Goal: Transaction & Acquisition: Purchase product/service

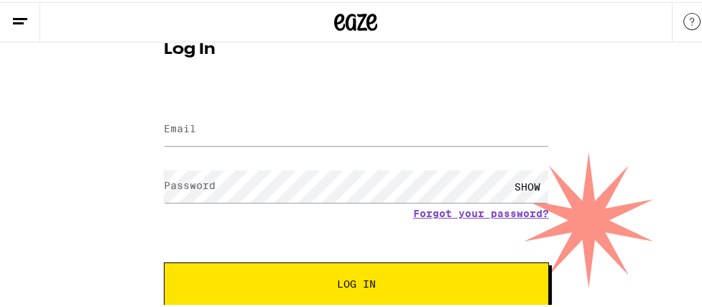
scroll to position [88, 0]
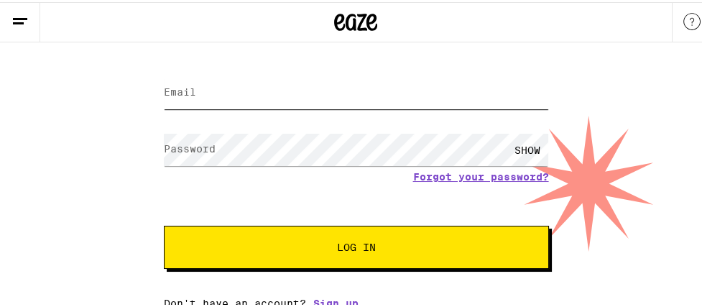
type input "fondaglenn@outlook.com"
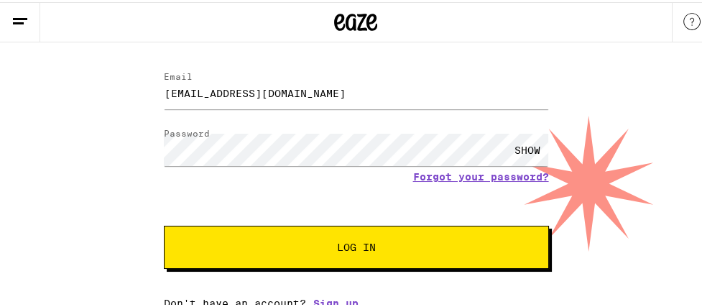
click at [336, 250] on button "Log In" at bounding box center [356, 245] width 385 height 43
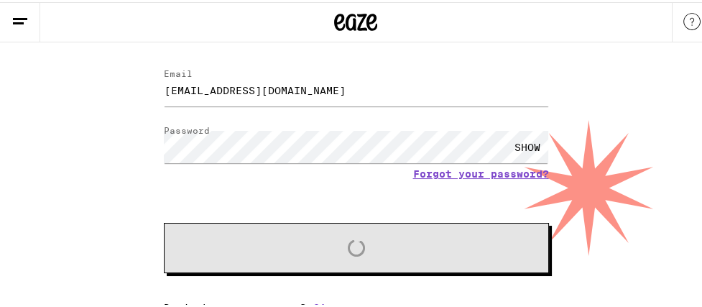
scroll to position [0, 0]
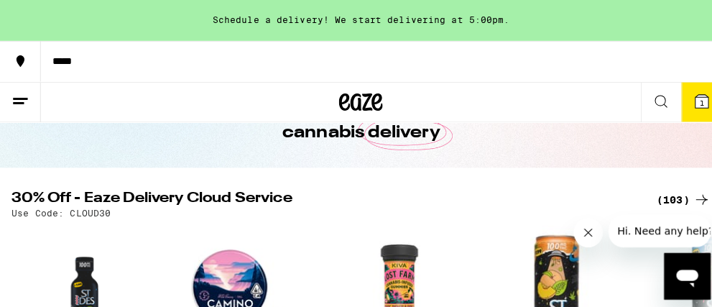
scroll to position [156, 0]
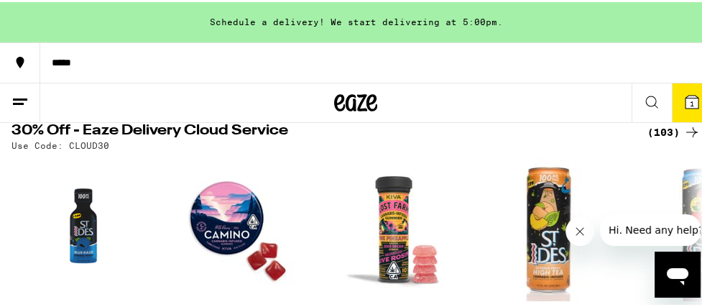
click at [690, 101] on span "1" at bounding box center [692, 101] width 4 height 9
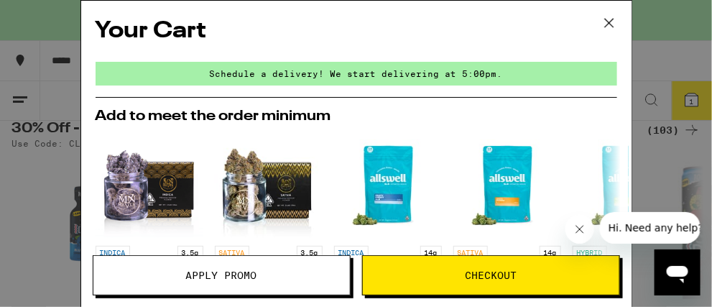
click at [610, 22] on icon at bounding box center [608, 23] width 9 height 9
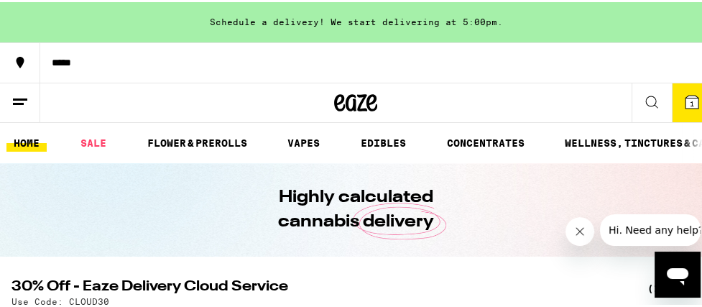
click at [19, 95] on icon at bounding box center [20, 99] width 17 height 17
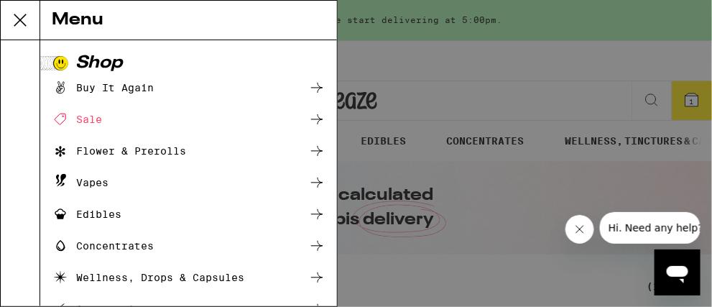
click at [104, 151] on div "Flower & Prerolls" at bounding box center [119, 150] width 134 height 17
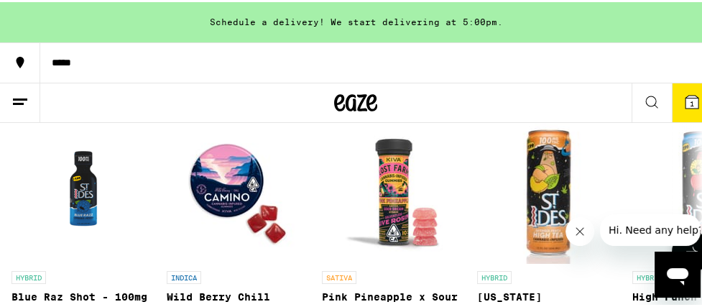
scroll to position [196, 0]
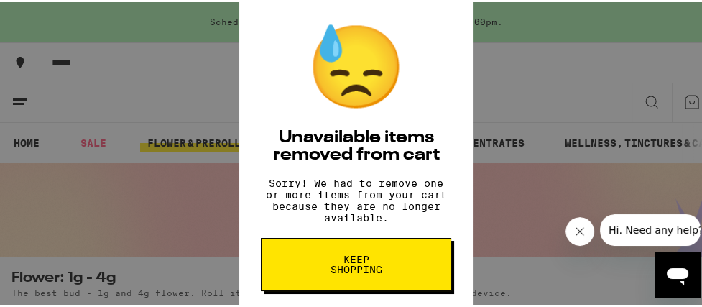
click at [487, 193] on div "😓 Unavailable items removed from cart Sorry! We had to remove one or more items…" at bounding box center [356, 153] width 712 height 307
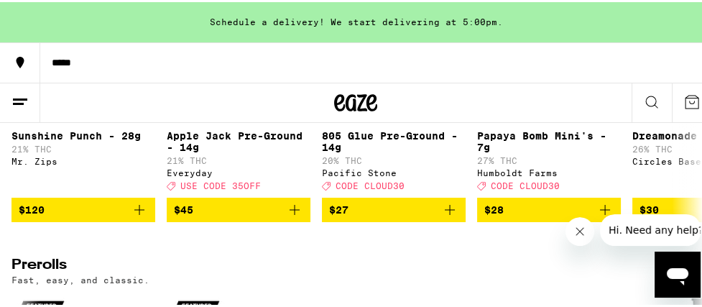
scroll to position [653, 0]
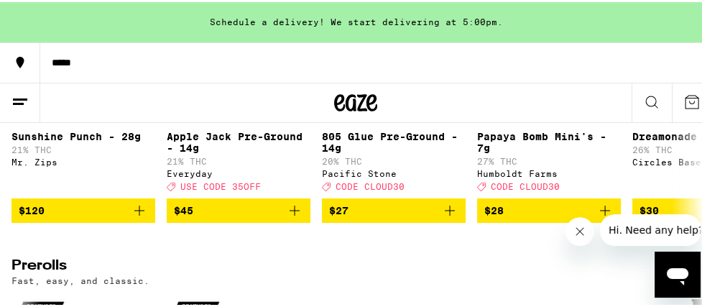
click at [451, 217] on icon "Add to bag" at bounding box center [449, 208] width 17 height 17
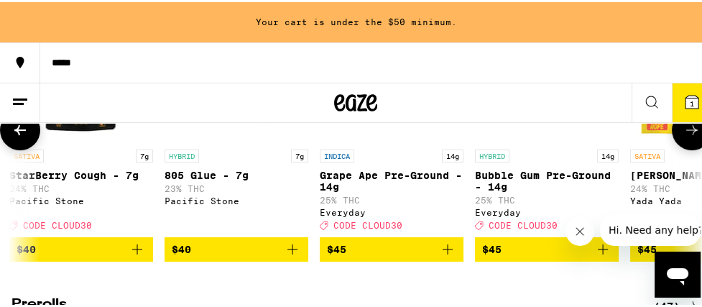
scroll to position [618, 0]
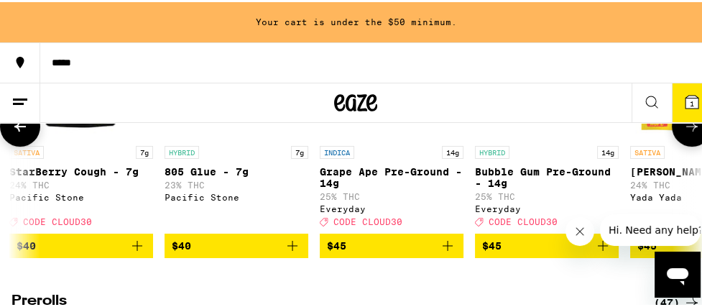
click at [430, 224] on div "Deal Created with Sketch. CODE CLOUD30" at bounding box center [392, 219] width 144 height 10
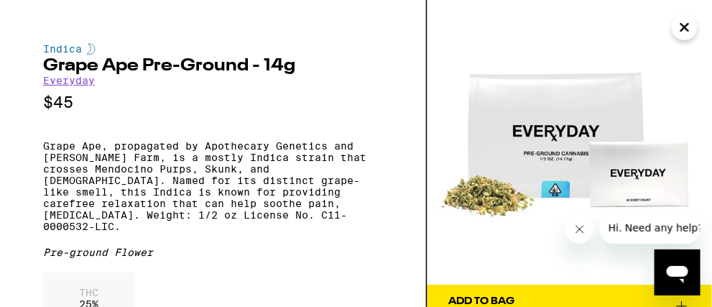
click at [689, 26] on icon "Close" at bounding box center [684, 28] width 17 height 22
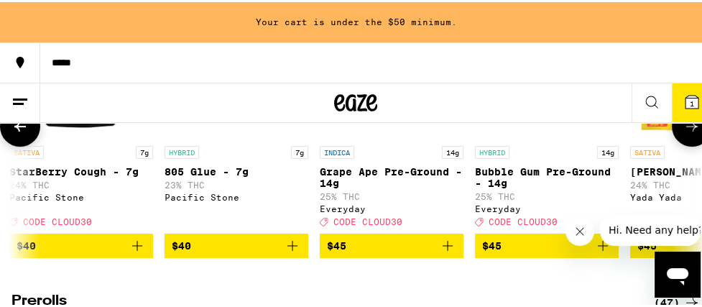
click at [454, 252] on icon "Add to bag" at bounding box center [447, 243] width 17 height 17
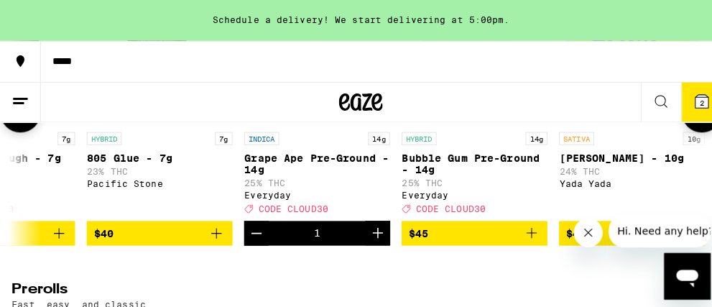
scroll to position [632, 0]
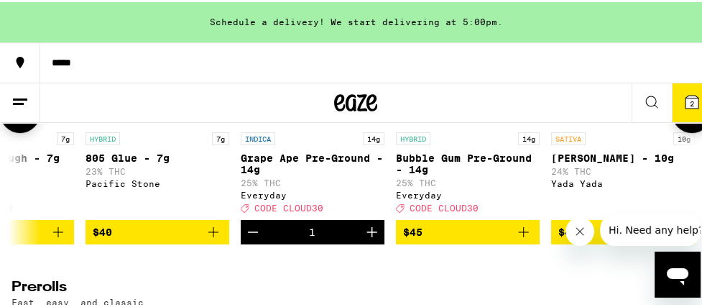
click at [525, 239] on icon "Add to bag" at bounding box center [523, 229] width 17 height 17
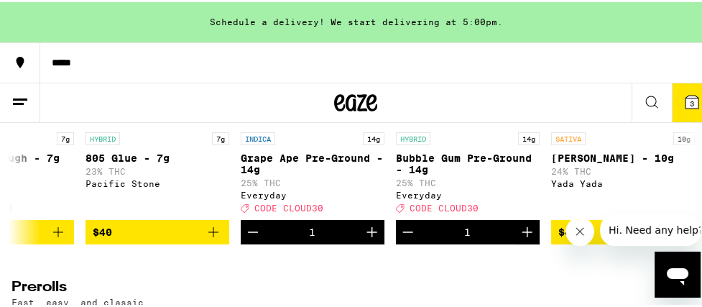
click at [690, 101] on span "3" at bounding box center [692, 101] width 4 height 9
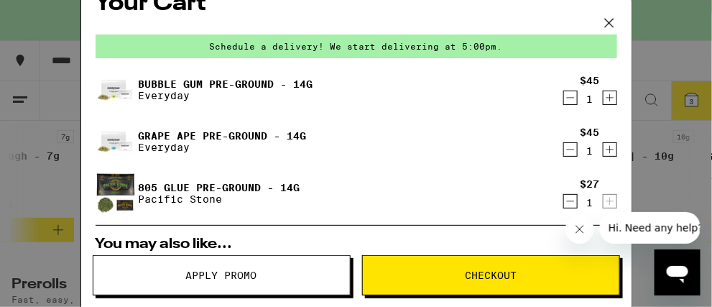
scroll to position [10, 0]
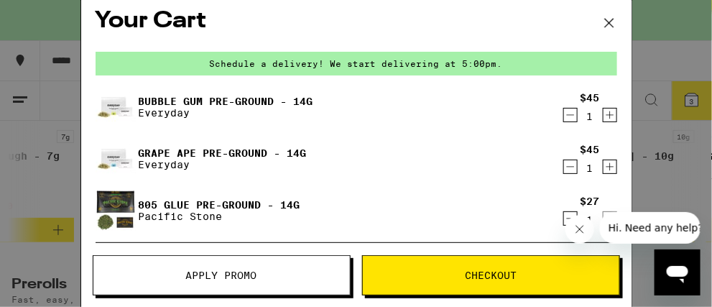
click at [610, 25] on icon at bounding box center [610, 23] width 22 height 22
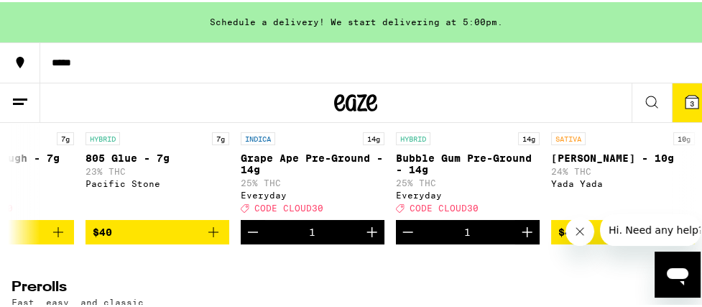
click at [686, 102] on icon at bounding box center [692, 99] width 13 height 13
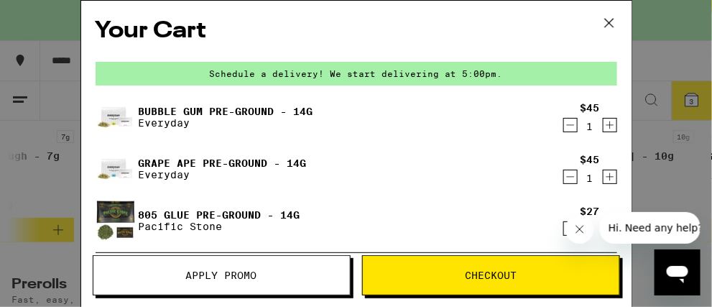
click at [248, 271] on span "Apply Promo" at bounding box center [221, 275] width 71 height 10
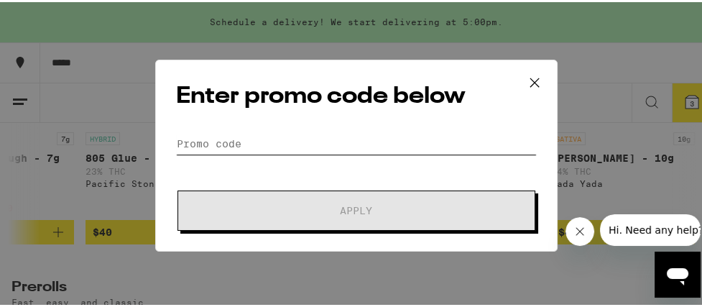
click at [247, 139] on input "Promo Code" at bounding box center [356, 142] width 361 height 22
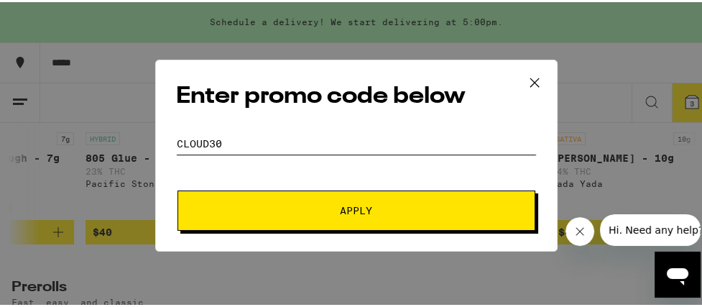
type input "cloud30"
click at [354, 216] on button "Apply" at bounding box center [357, 208] width 358 height 40
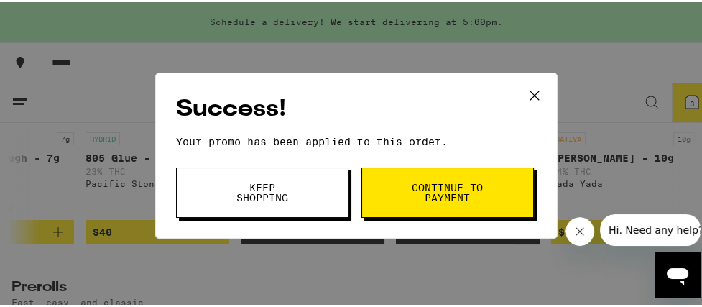
click at [536, 94] on icon at bounding box center [535, 94] width 22 height 22
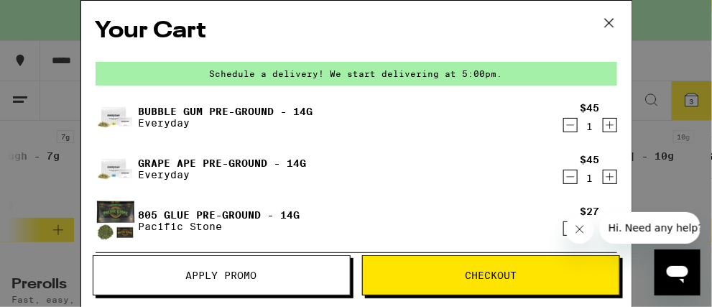
click at [475, 278] on span "Checkout" at bounding box center [491, 275] width 52 height 10
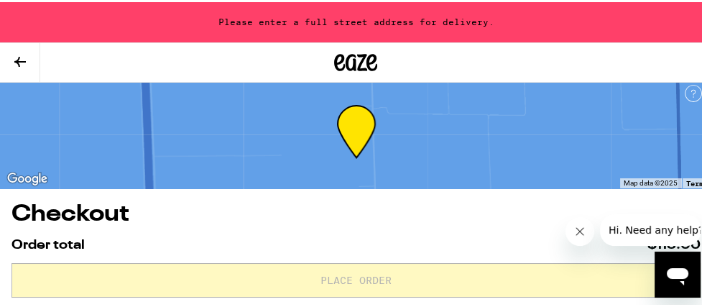
scroll to position [5, 0]
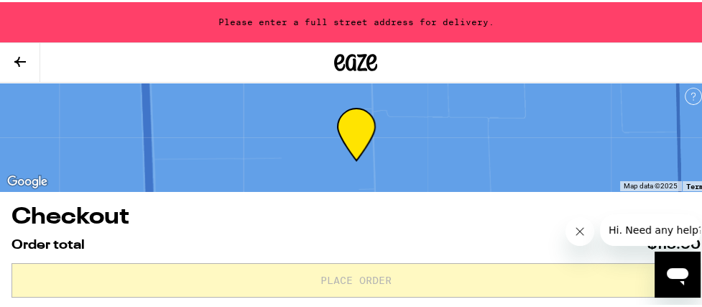
click at [14, 58] on icon at bounding box center [20, 59] width 17 height 17
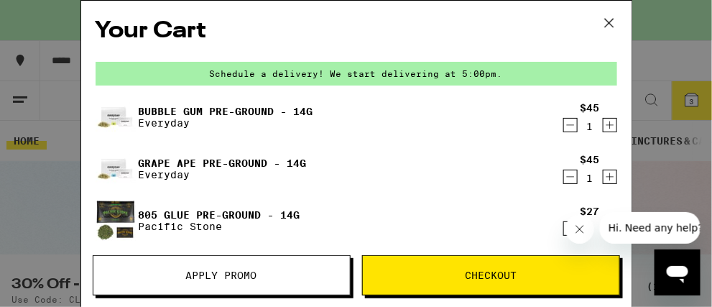
click at [615, 32] on icon at bounding box center [610, 23] width 22 height 22
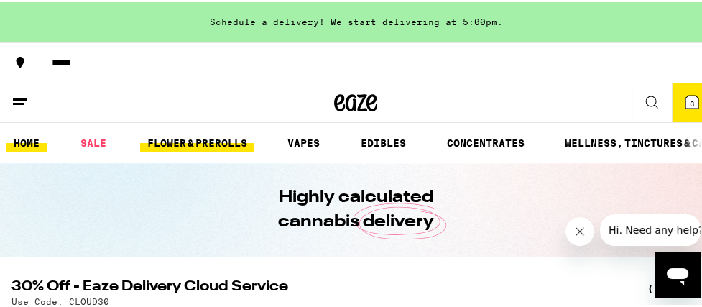
click at [189, 144] on link "FLOWER & PREROLLS" at bounding box center [197, 140] width 114 height 17
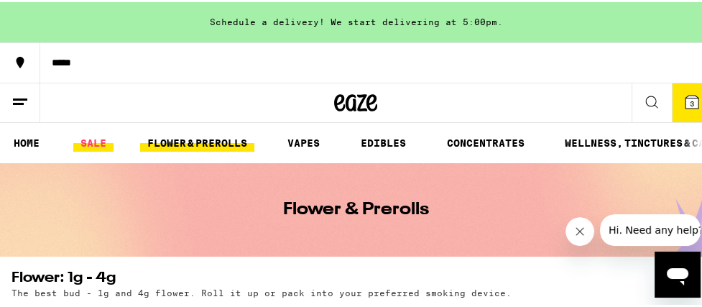
click at [95, 145] on link "SALE" at bounding box center [93, 140] width 40 height 17
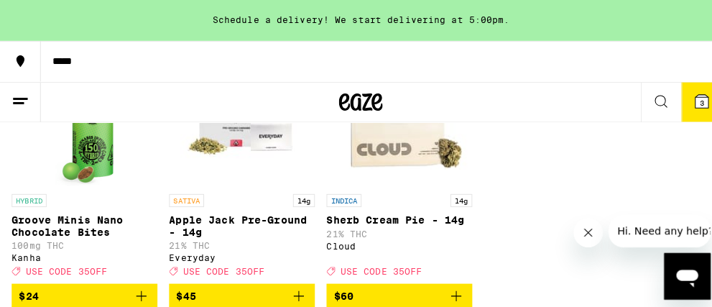
scroll to position [646, 0]
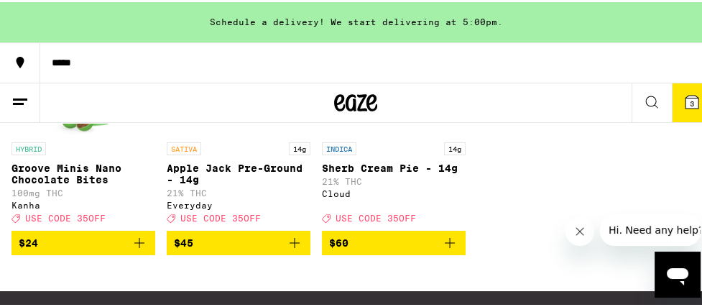
click at [688, 104] on icon at bounding box center [692, 99] width 13 height 13
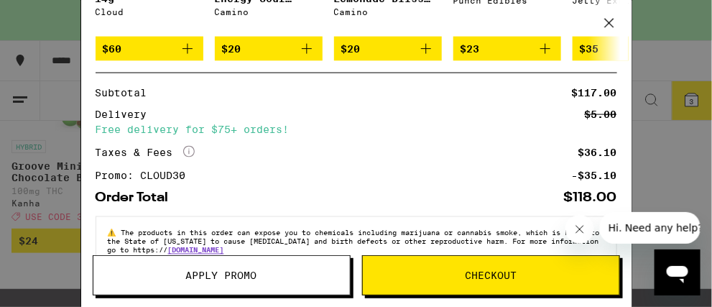
scroll to position [436, 0]
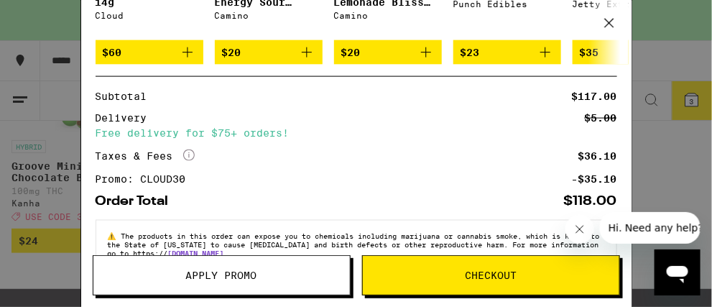
click at [462, 282] on button "Checkout" at bounding box center [491, 275] width 258 height 40
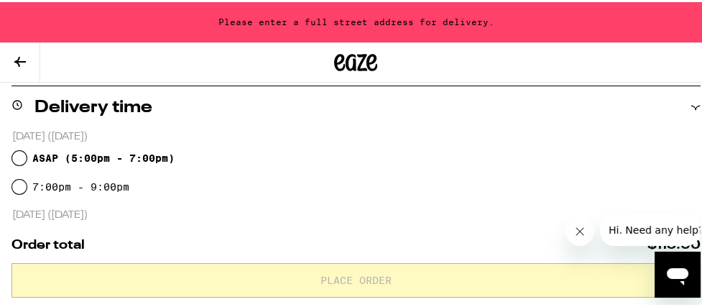
scroll to position [343, 0]
click at [21, 157] on input "ASAP ( 5:00pm - 7:00pm )" at bounding box center [19, 156] width 14 height 14
radio input "true"
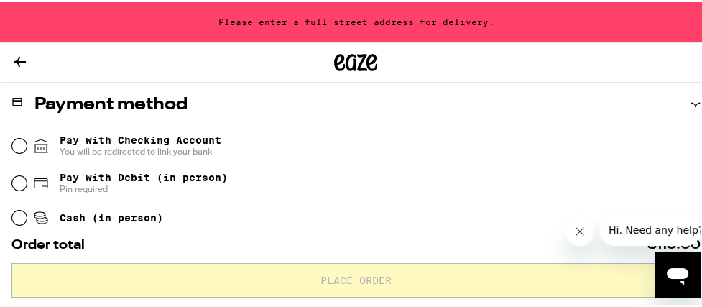
scroll to position [644, 0]
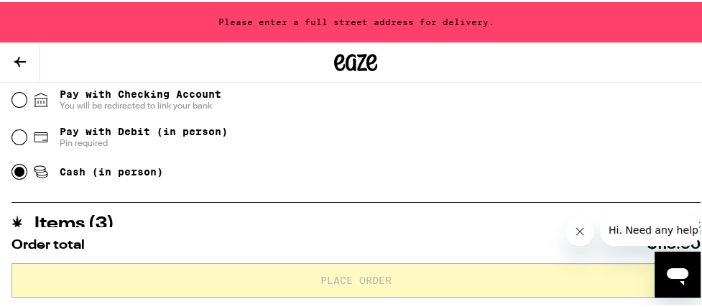
click at [22, 169] on input "Cash (in person)" at bounding box center [19, 169] width 14 height 14
radio input "true"
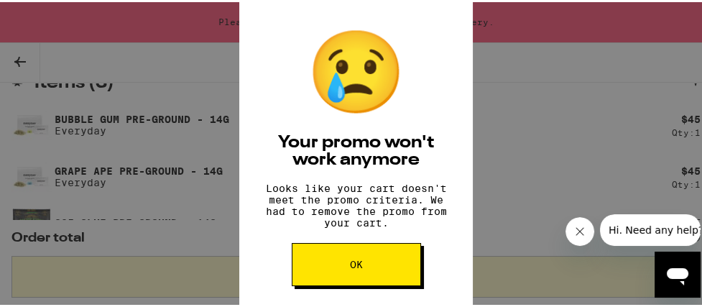
scroll to position [786, 0]
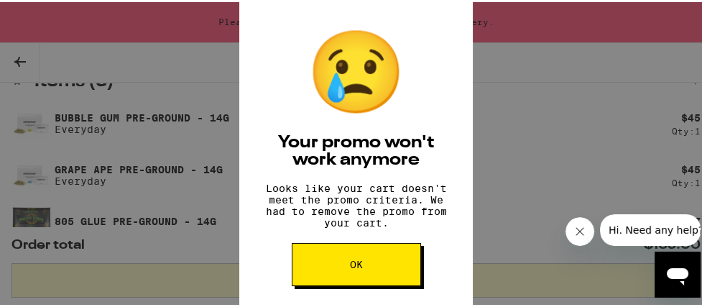
click at [353, 273] on button "OK" at bounding box center [356, 262] width 129 height 43
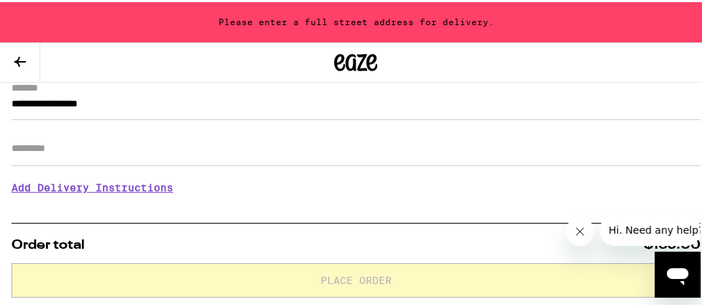
scroll to position [204, 0]
click at [20, 58] on icon at bounding box center [20, 60] width 12 height 10
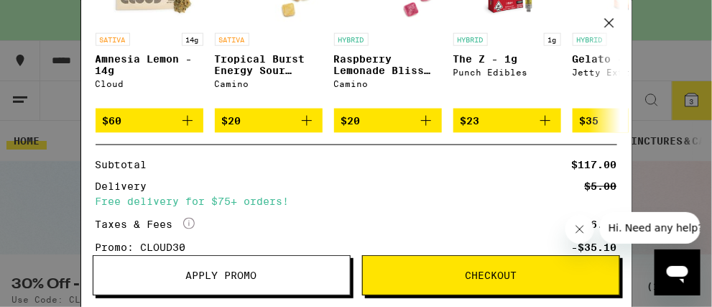
scroll to position [476, 0]
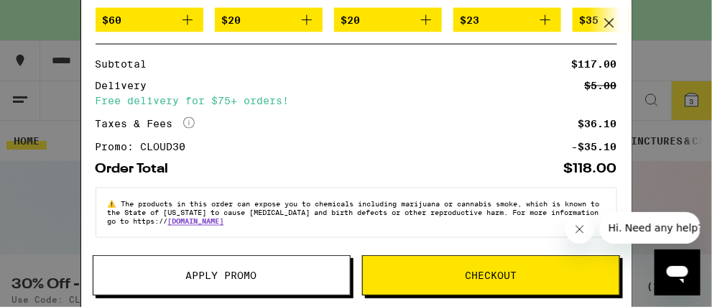
click at [503, 139] on div "Subtotal $117.00 Delivery $5.00 Free delivery for $75+ orders! Taxes & Fees Mor…" at bounding box center [357, 105] width 522 height 93
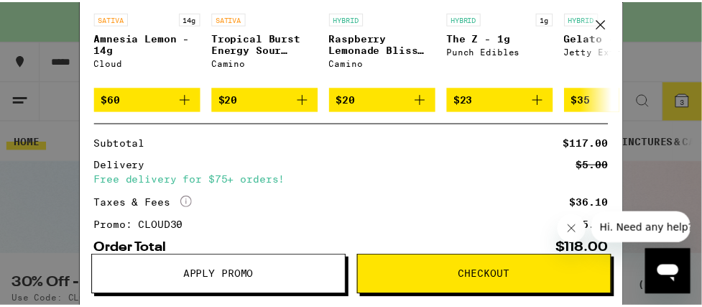
scroll to position [389, 0]
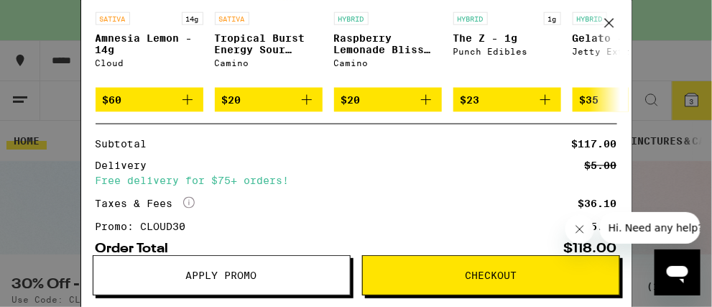
click at [615, 24] on icon at bounding box center [610, 23] width 22 height 22
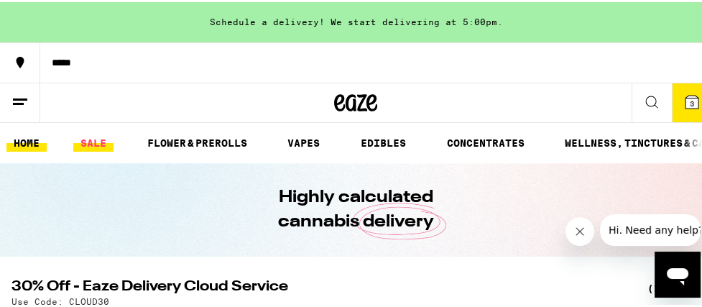
click at [98, 142] on link "SALE" at bounding box center [93, 140] width 40 height 17
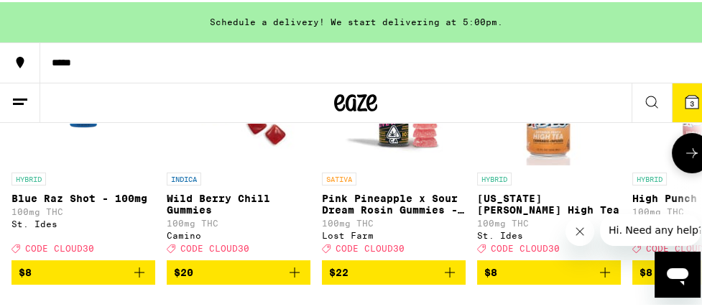
scroll to position [283, 0]
click at [295, 275] on icon "Add to bag" at bounding box center [295, 270] width 10 height 10
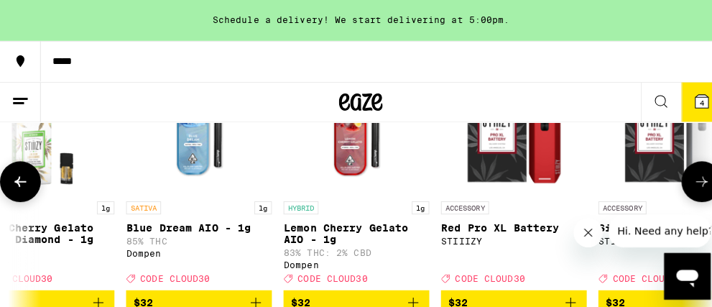
scroll to position [0, 9739]
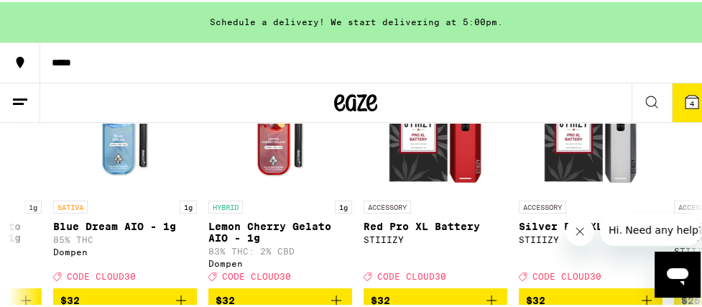
click at [690, 97] on span "4" at bounding box center [692, 101] width 4 height 9
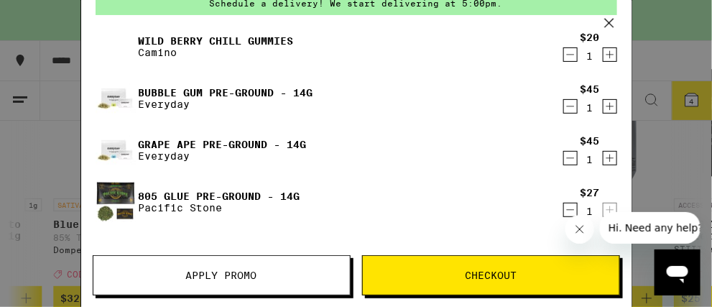
scroll to position [69, 0]
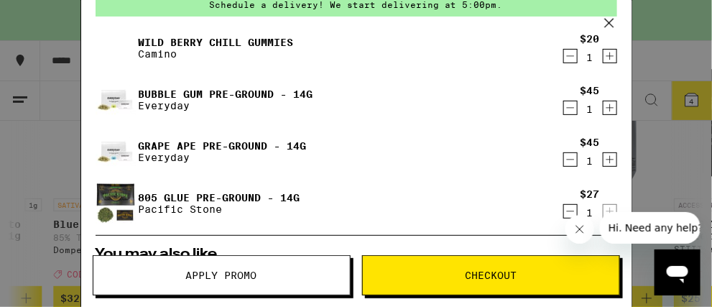
click at [128, 96] on img at bounding box center [116, 100] width 40 height 40
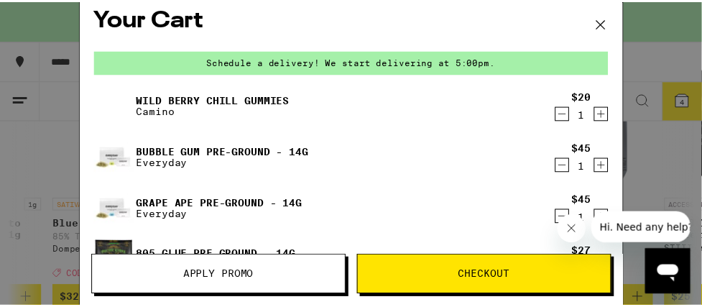
scroll to position [10, 0]
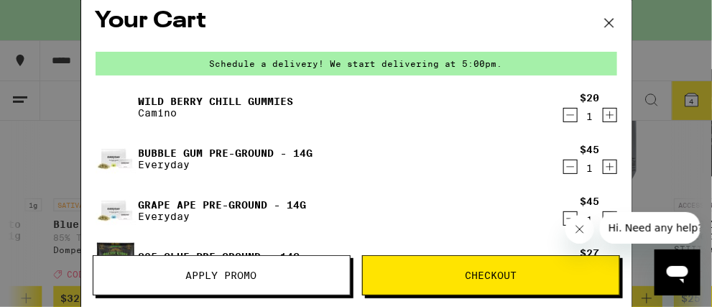
click at [606, 26] on icon at bounding box center [608, 23] width 9 height 9
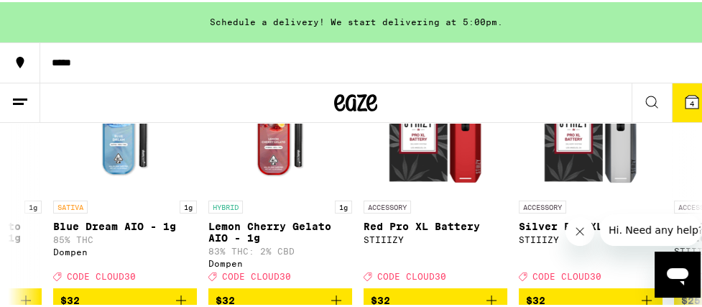
click at [13, 103] on icon at bounding box center [20, 99] width 17 height 17
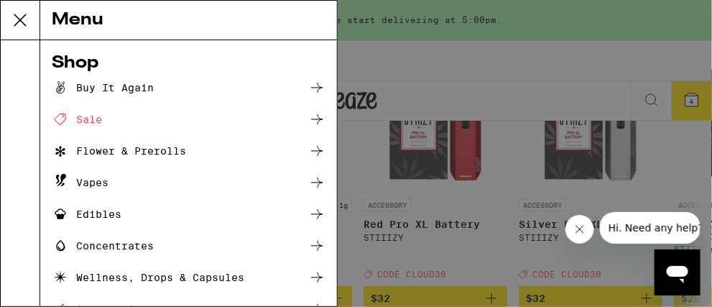
click at [116, 145] on div "Flower & Prerolls" at bounding box center [119, 150] width 134 height 17
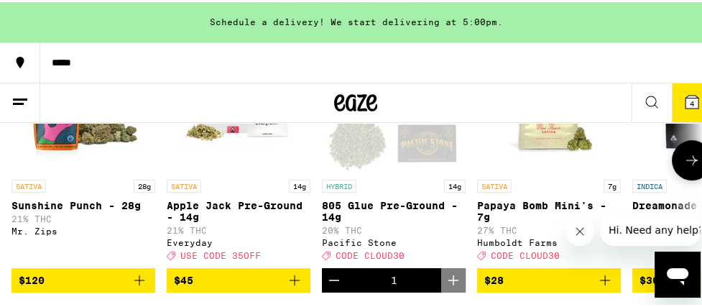
scroll to position [608, 0]
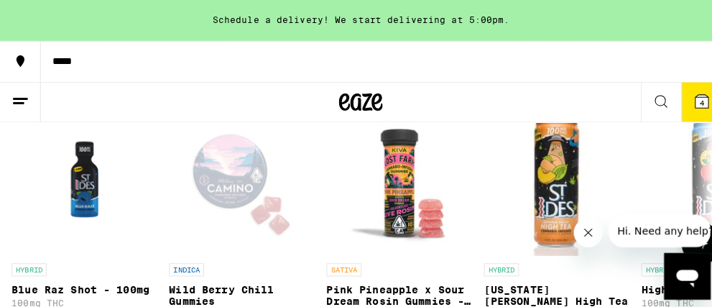
scroll to position [192, 0]
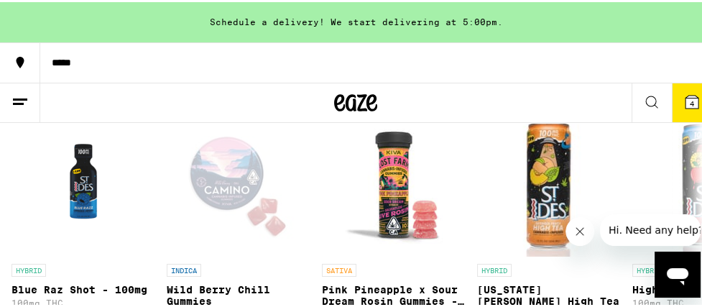
click at [688, 104] on icon at bounding box center [692, 99] width 13 height 13
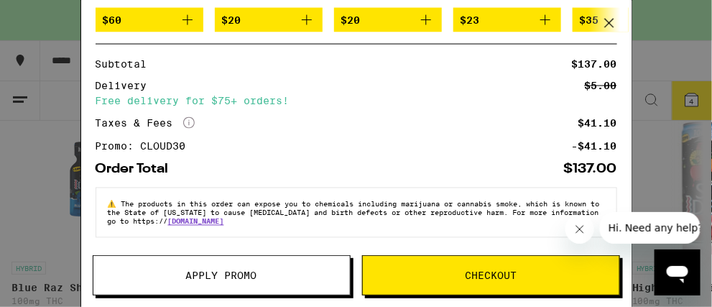
scroll to position [526, 0]
